Goal: Task Accomplishment & Management: Use online tool/utility

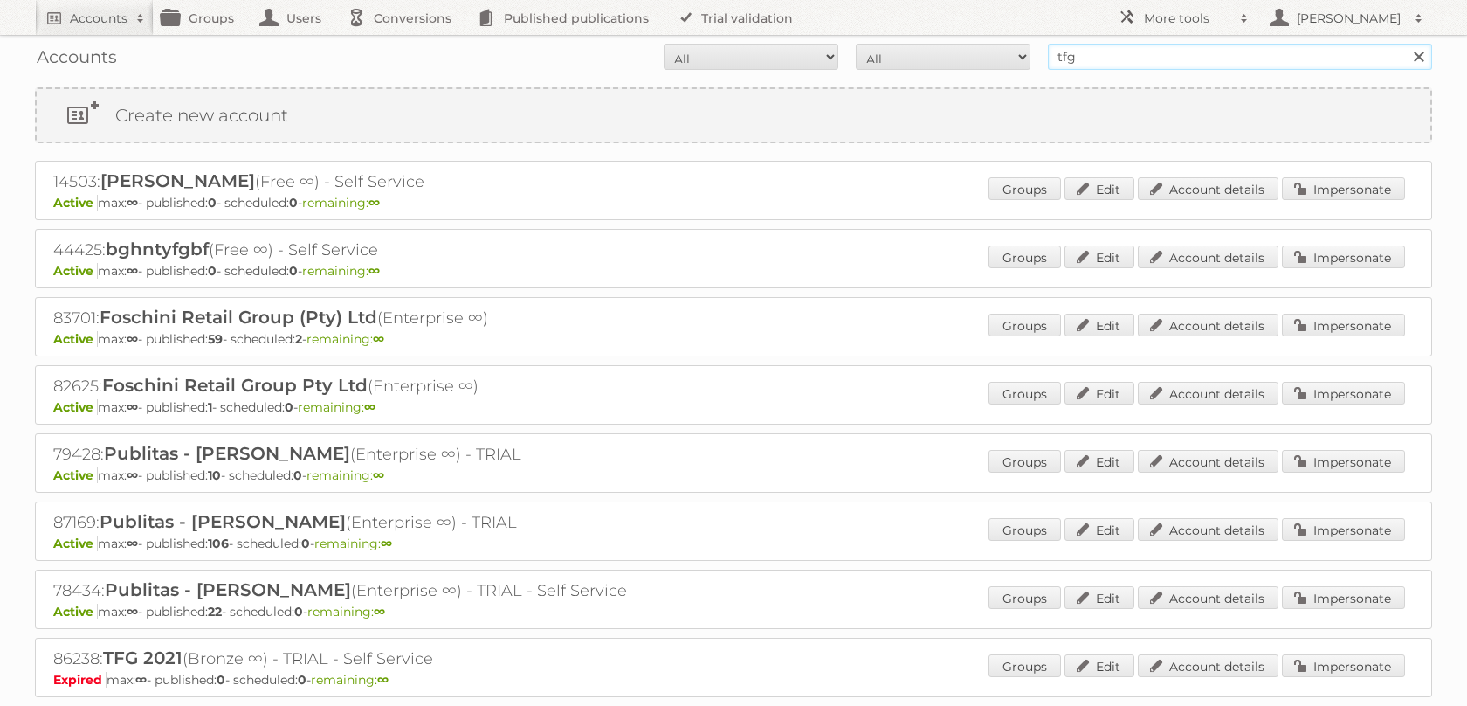
click at [1178, 55] on input "tfg" at bounding box center [1240, 57] width 384 height 26
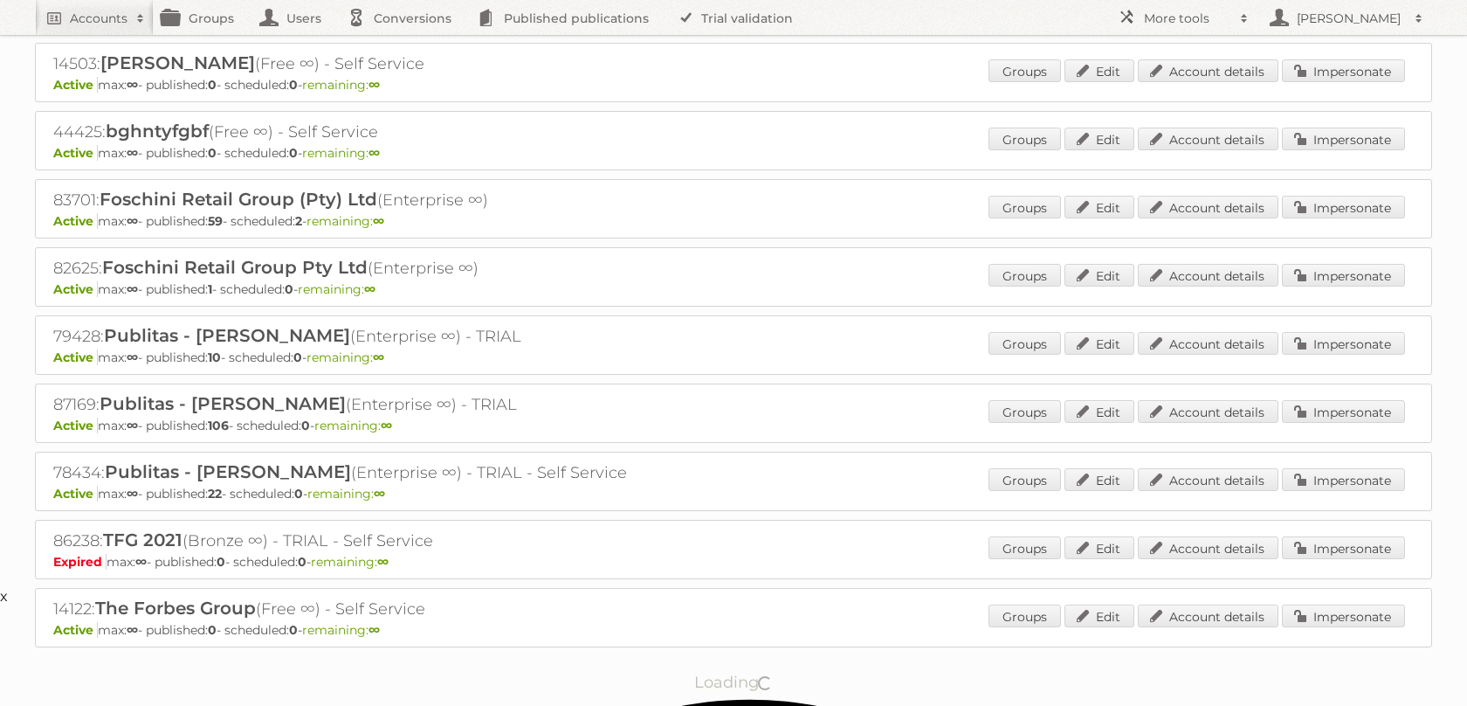
scroll to position [141, 0]
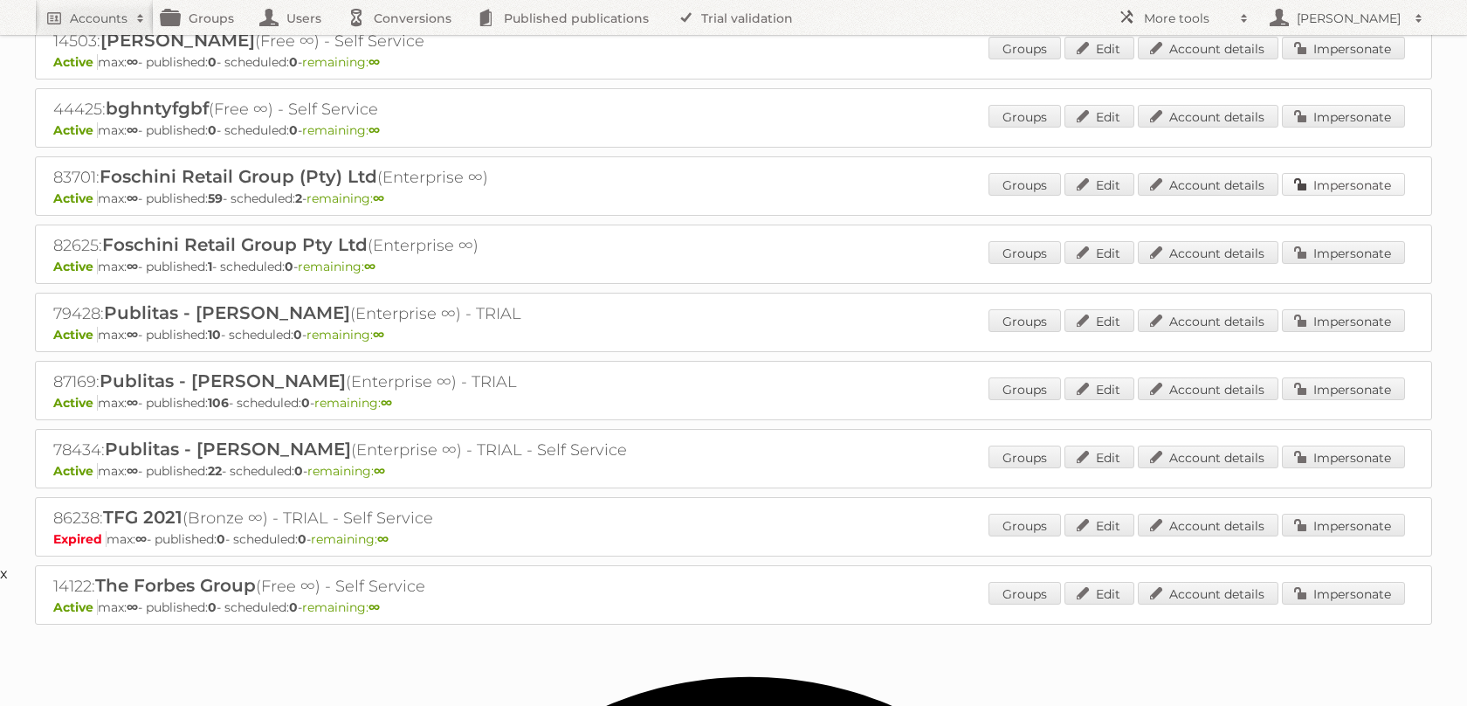
click at [1319, 196] on link "Impersonate" at bounding box center [1343, 184] width 123 height 23
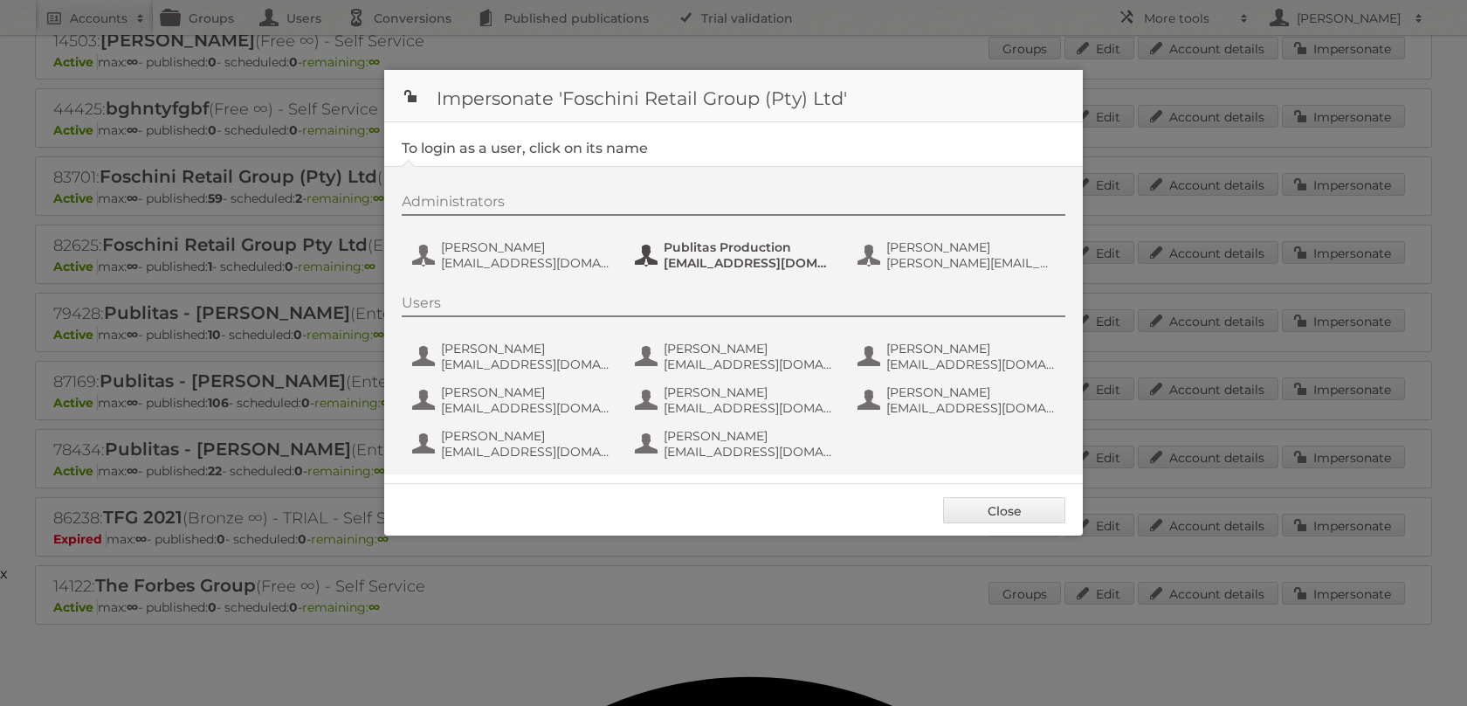
click at [658, 270] on button "Publitas Production [EMAIL_ADDRESS][DOMAIN_NAME]" at bounding box center [735, 255] width 205 height 35
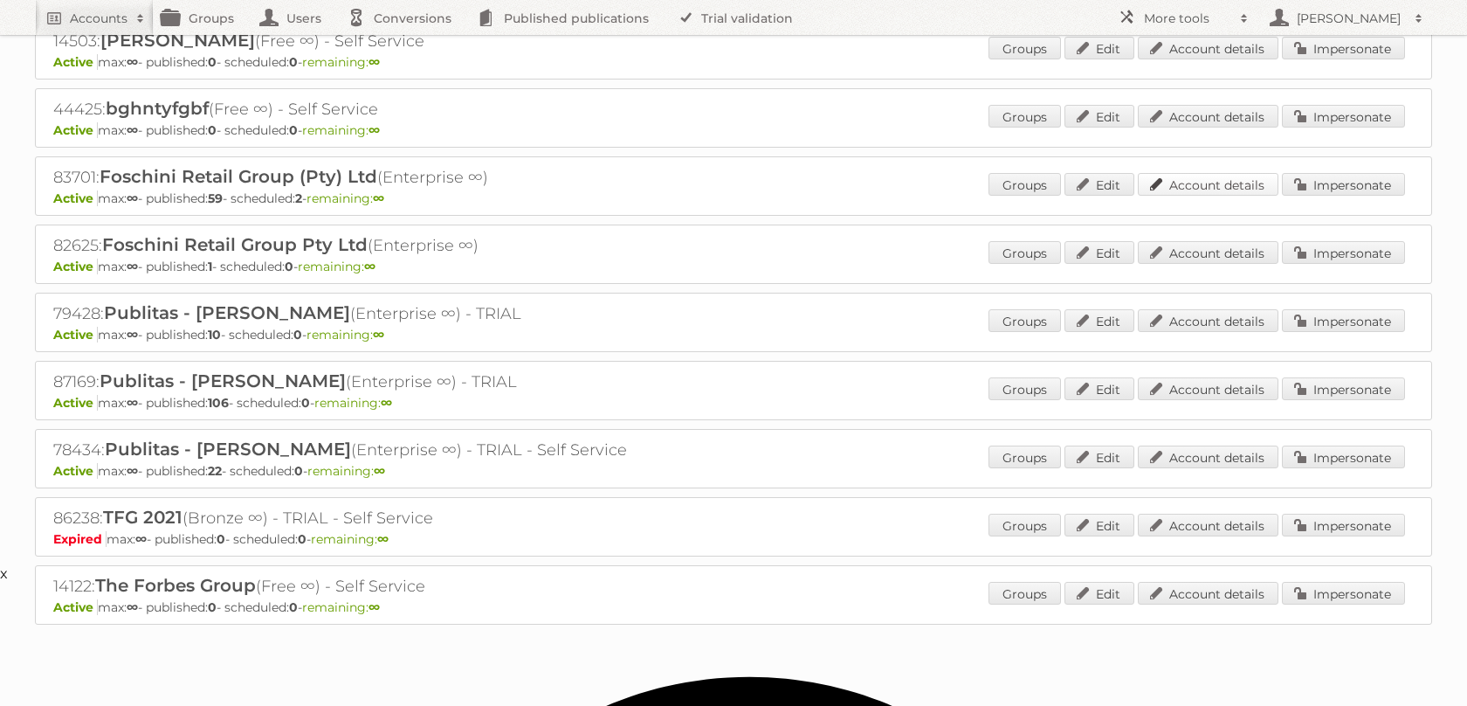
click at [1195, 196] on link "Account details" at bounding box center [1208, 184] width 141 height 23
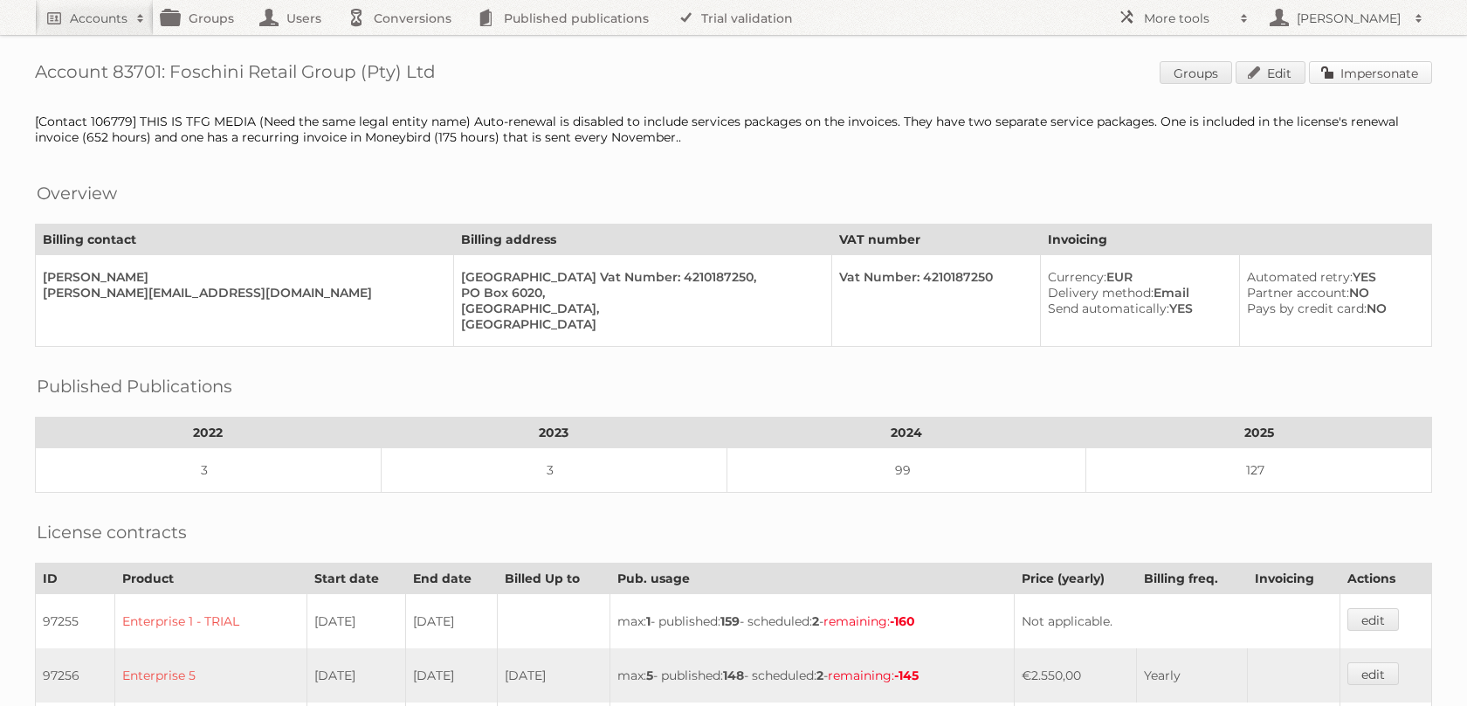
click at [1388, 62] on link "Impersonate" at bounding box center [1370, 72] width 123 height 23
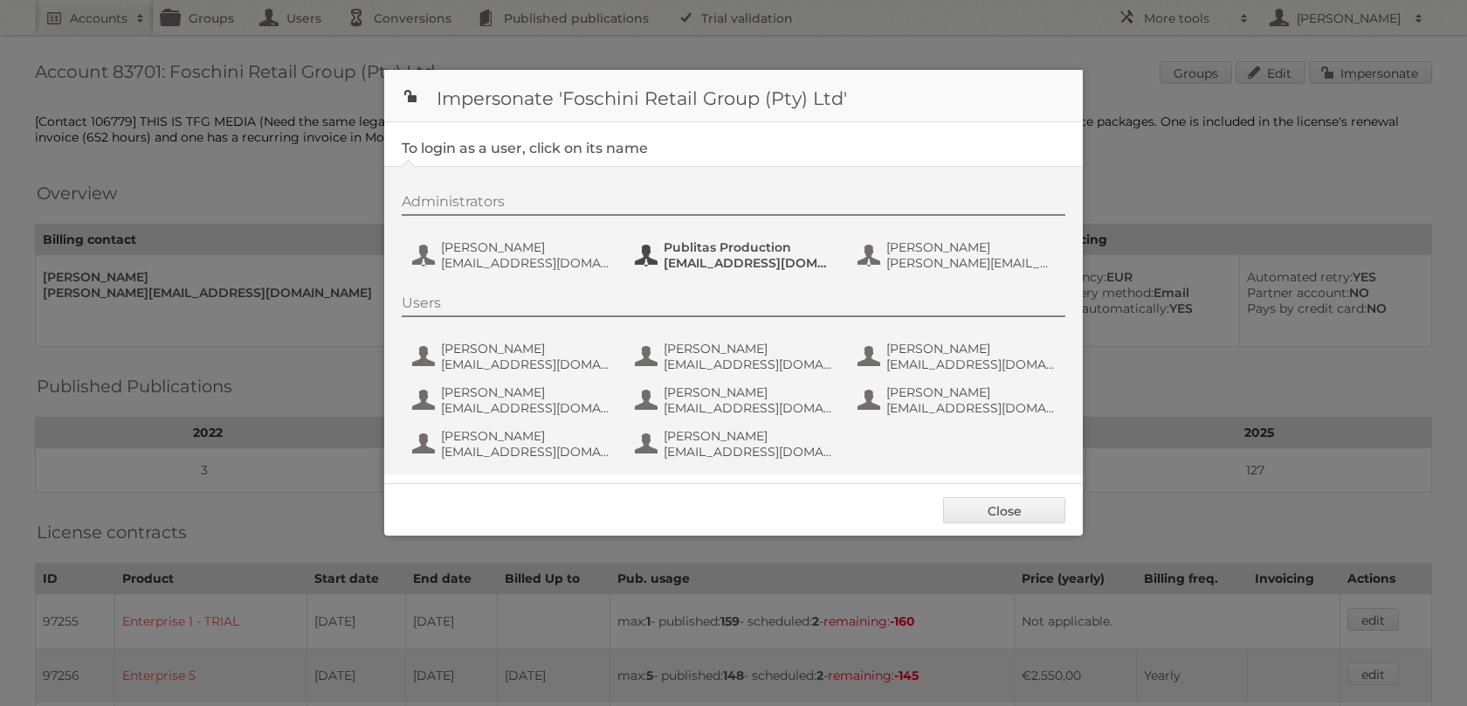
click at [713, 270] on span "[EMAIL_ADDRESS][DOMAIN_NAME]" at bounding box center [748, 263] width 169 height 16
